Goal: Task Accomplishment & Management: Complete application form

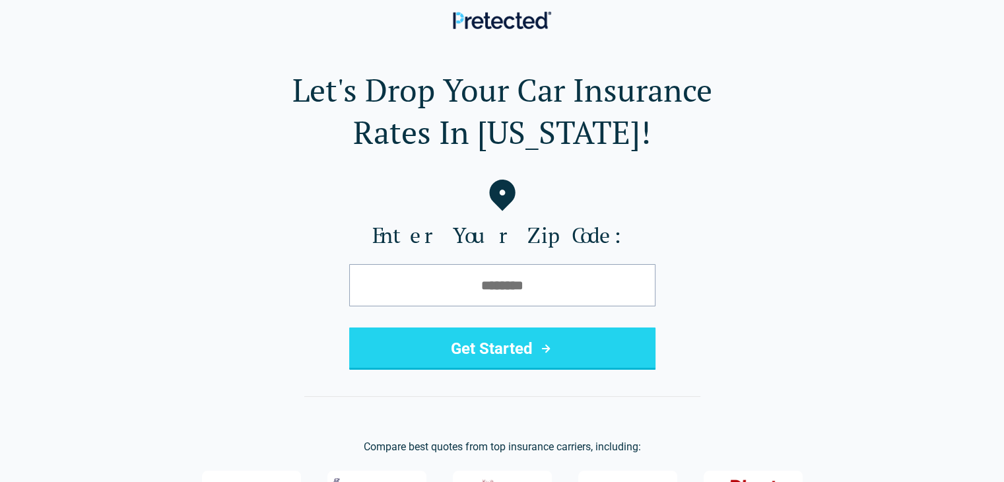
click at [576, 232] on label "Enter Your Zip Code:" at bounding box center [502, 235] width 962 height 26
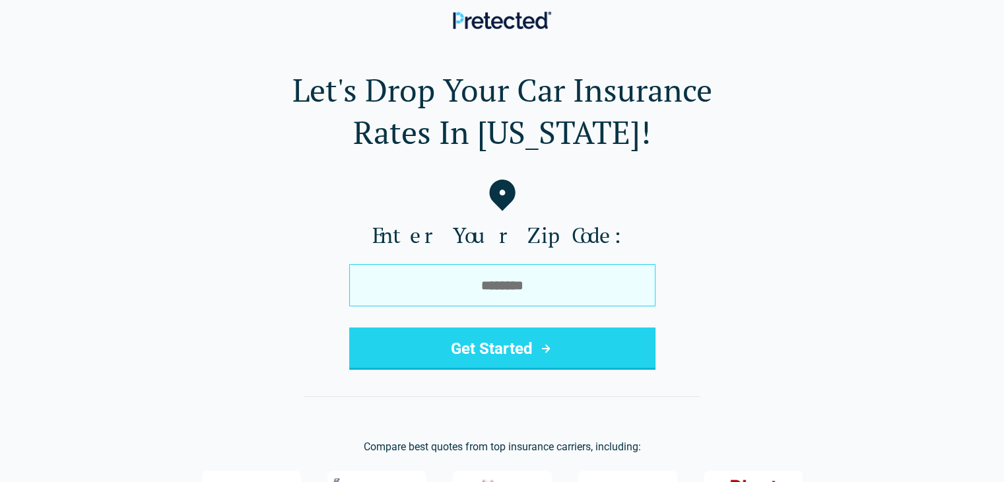
click at [564, 286] on input "tel" at bounding box center [502, 285] width 306 height 42
type input "*"
click at [546, 279] on input "tel" at bounding box center [502, 285] width 306 height 42
type input "*****"
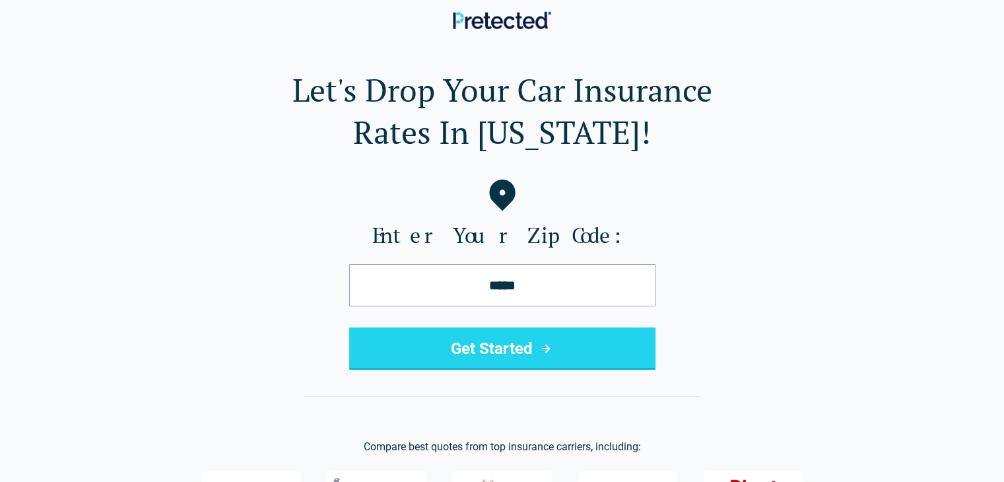
click at [541, 341] on icon "submit" at bounding box center [546, 349] width 16 height 16
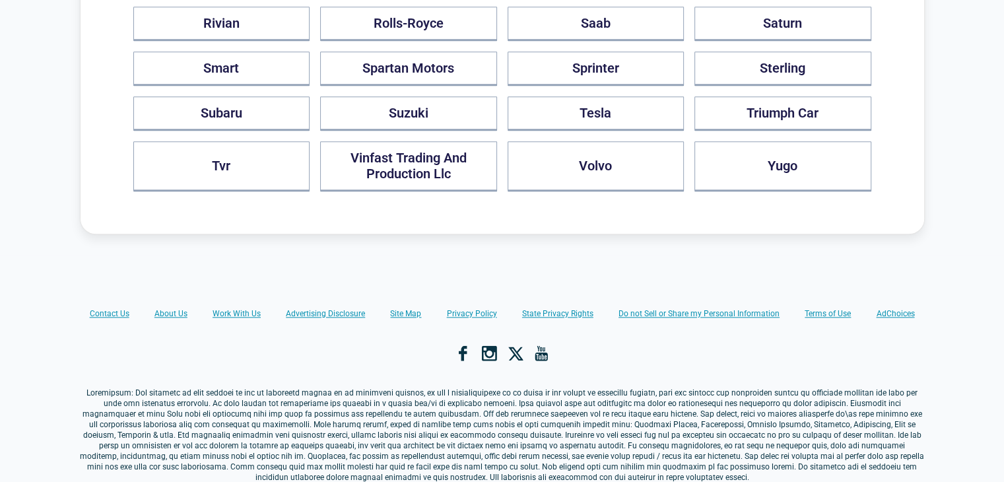
scroll to position [1385, 0]
